Goal: Use online tool/utility: Utilize a website feature to perform a specific function

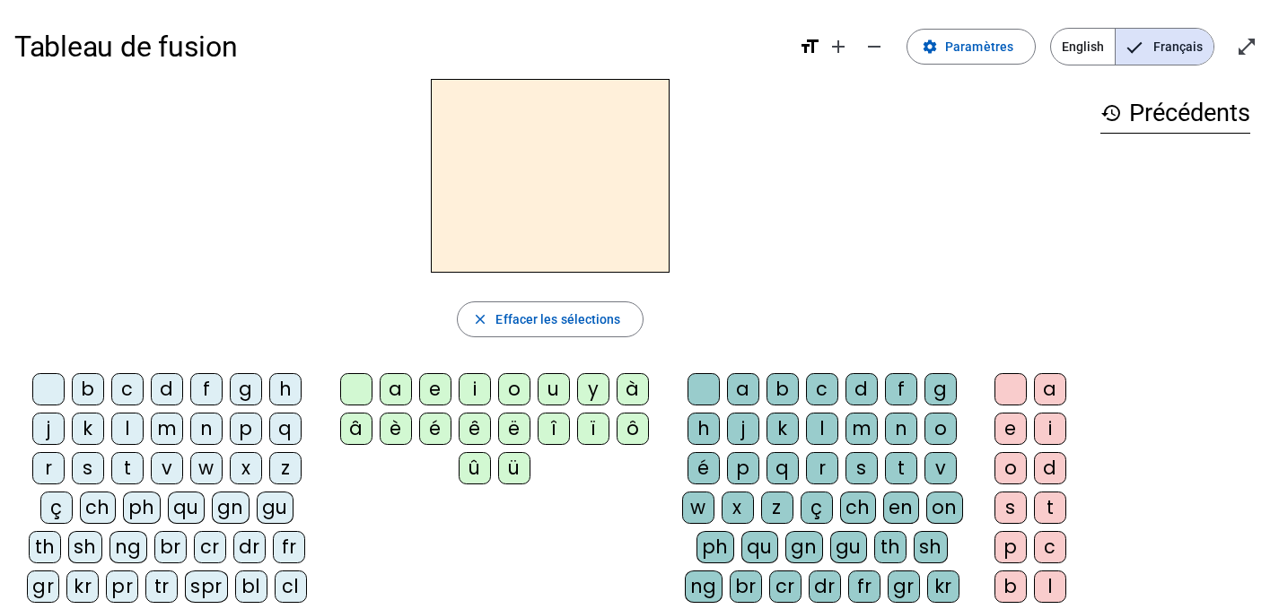
click at [163, 433] on div "m" at bounding box center [167, 429] width 32 height 32
click at [477, 395] on div "i" at bounding box center [475, 389] width 32 height 32
click at [823, 425] on div "l" at bounding box center [822, 429] width 32 height 32
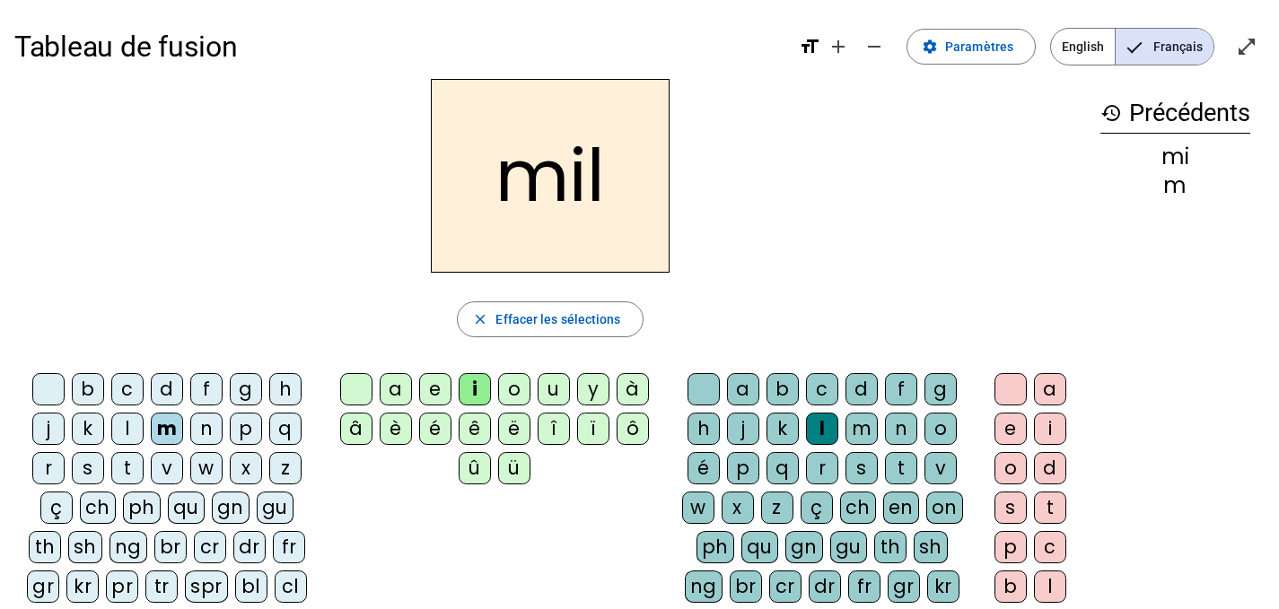
click at [90, 468] on div "s" at bounding box center [88, 468] width 32 height 32
click at [700, 384] on div at bounding box center [703, 389] width 32 height 32
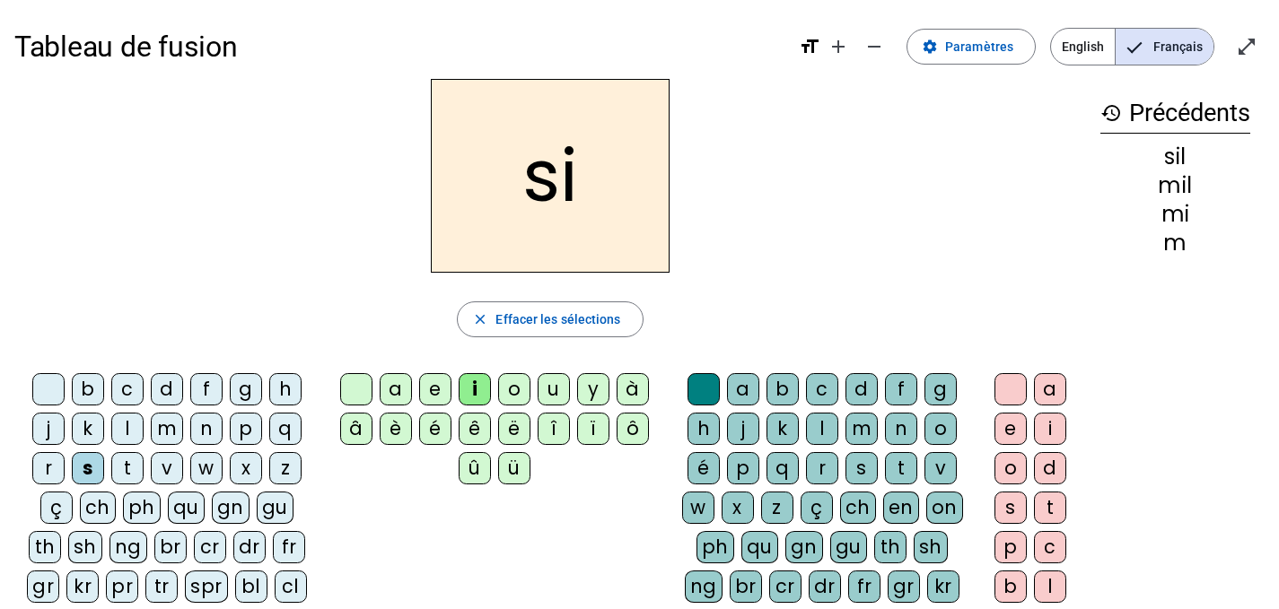
click at [211, 430] on div "n" at bounding box center [206, 429] width 32 height 32
click at [434, 379] on div "e" at bounding box center [435, 389] width 32 height 32
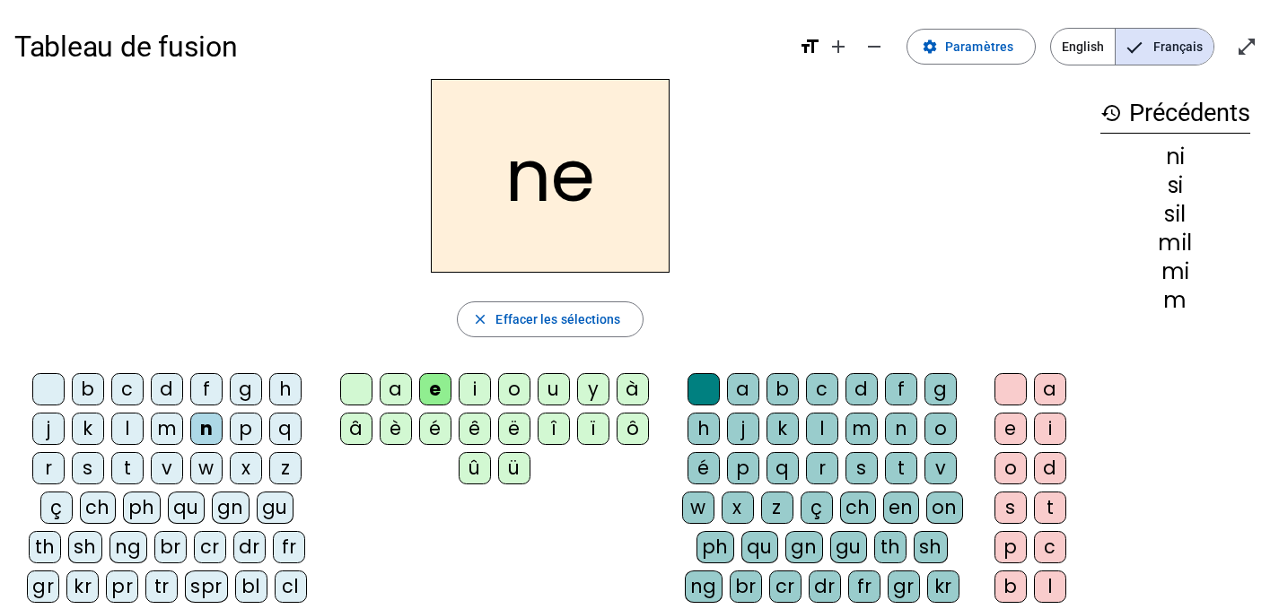
click at [135, 433] on div "l" at bounding box center [127, 429] width 32 height 32
click at [179, 385] on div "d" at bounding box center [167, 389] width 32 height 32
click at [96, 462] on div "s" at bounding box center [88, 468] width 32 height 32
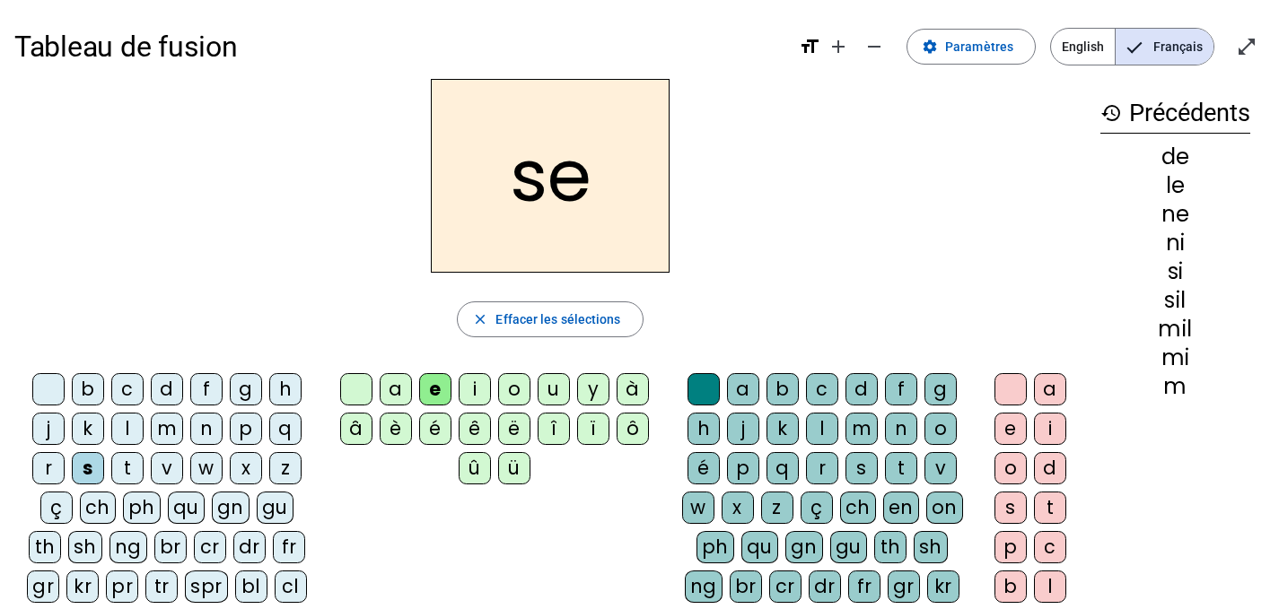
click at [140, 461] on div "t" at bounding box center [127, 468] width 32 height 32
click at [391, 386] on div "a" at bounding box center [396, 389] width 32 height 32
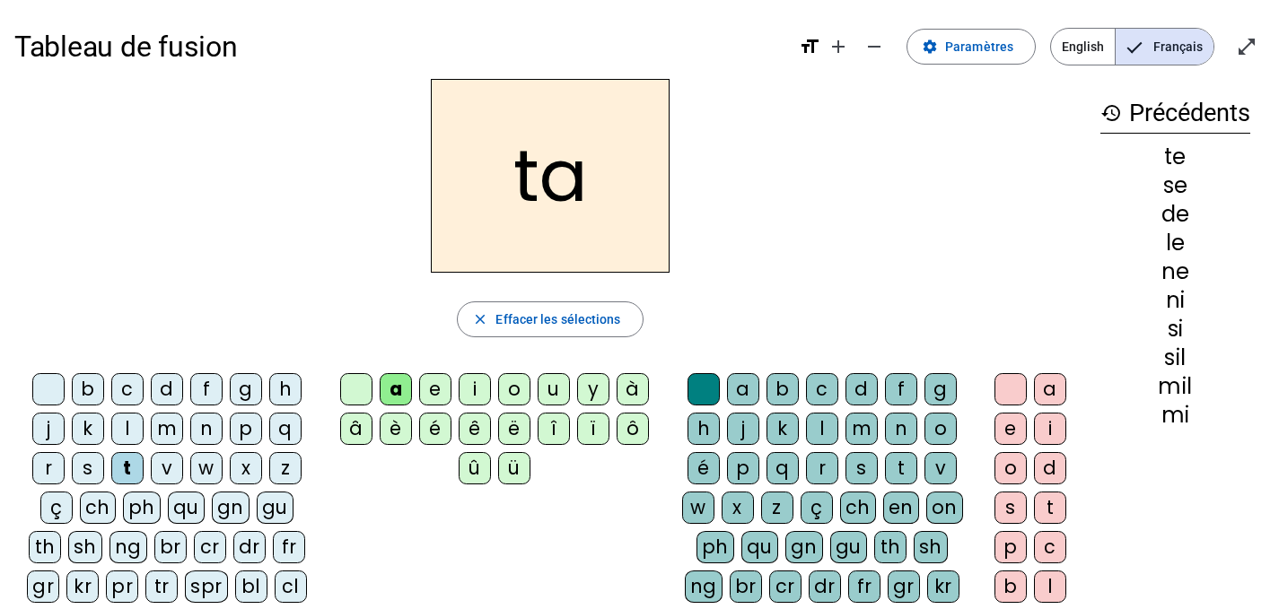
click at [127, 416] on div "l" at bounding box center [127, 429] width 32 height 32
click at [164, 429] on div "m" at bounding box center [167, 429] width 32 height 32
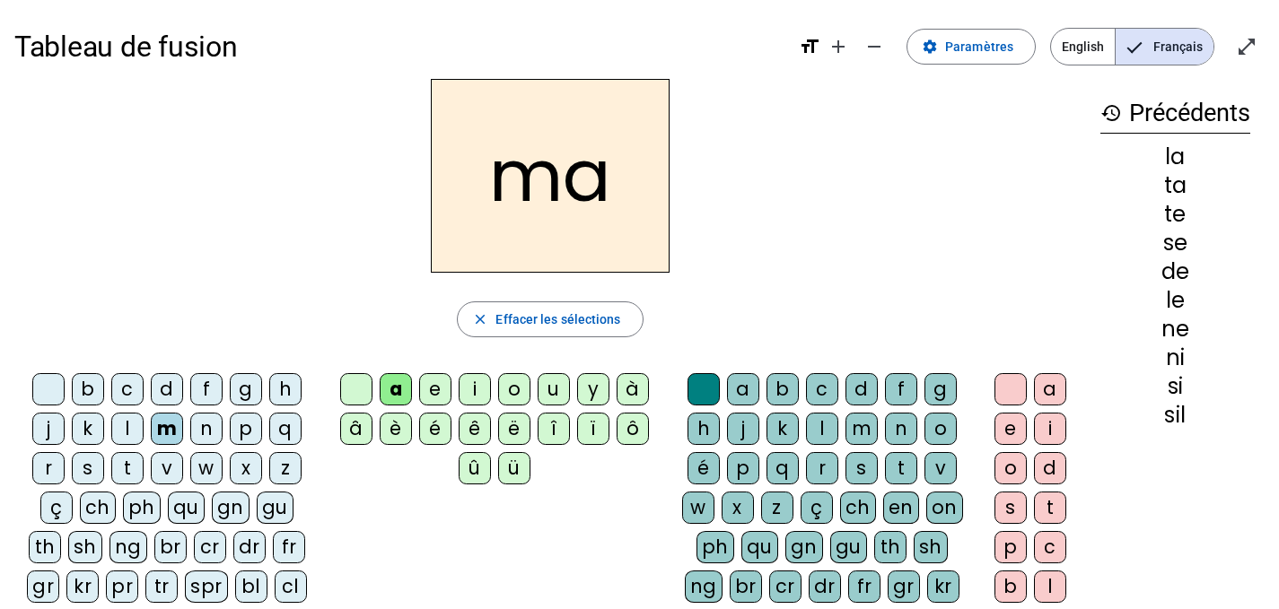
click at [92, 461] on div "s" at bounding box center [88, 468] width 32 height 32
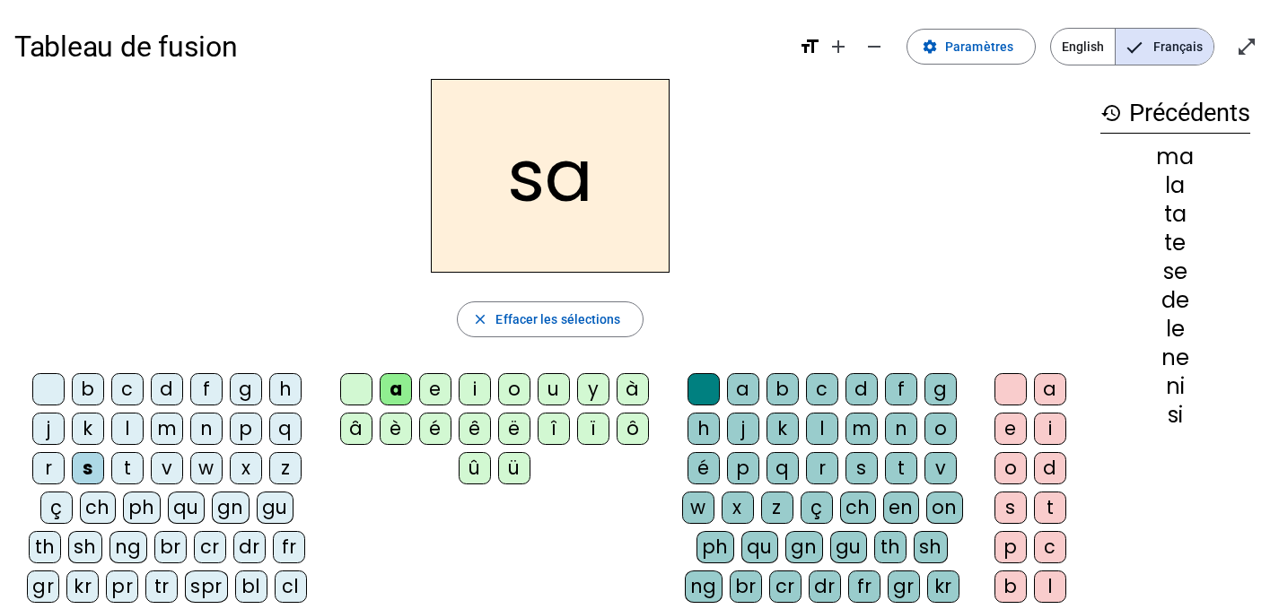
click at [543, 376] on div "u" at bounding box center [554, 389] width 32 height 32
click at [179, 372] on div "b c d f g h j k l m n p q r s t v w x z ç ch ph qu gn gu th sh ng br cr dr fr g…" at bounding box center [170, 511] width 312 height 291
click at [177, 383] on div "d" at bounding box center [167, 389] width 32 height 32
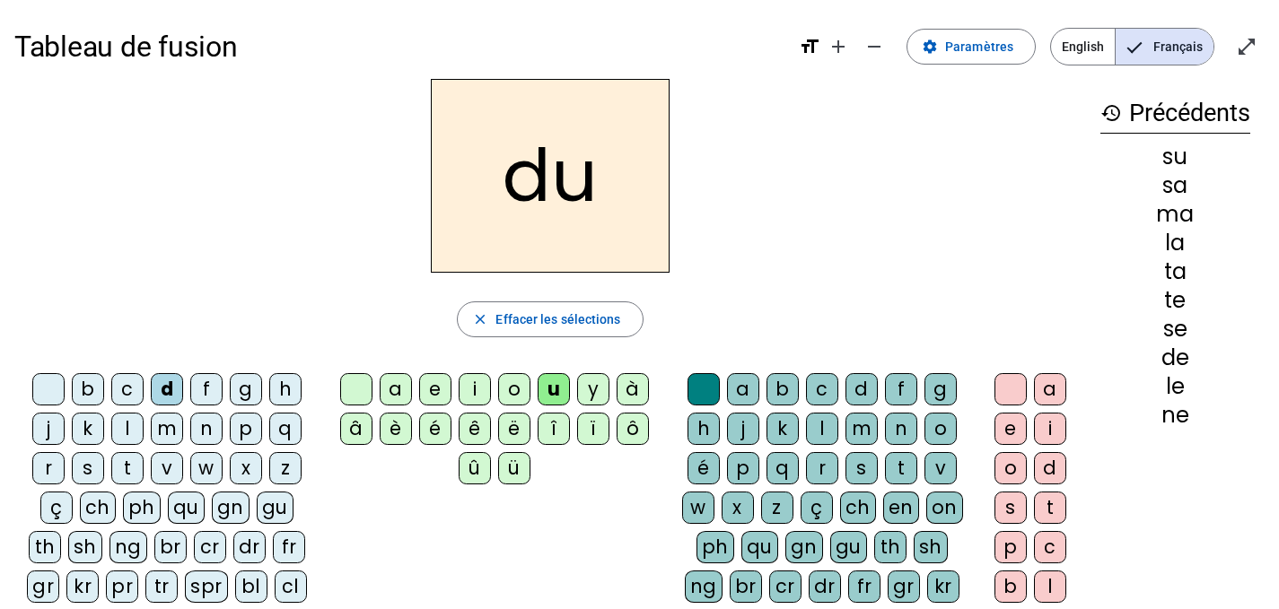
click at [129, 425] on div "l" at bounding box center [127, 429] width 32 height 32
click at [86, 393] on div "b" at bounding box center [88, 389] width 32 height 32
click at [901, 467] on div "t" at bounding box center [901, 468] width 32 height 32
